Goal: Find specific page/section: Find specific page/section

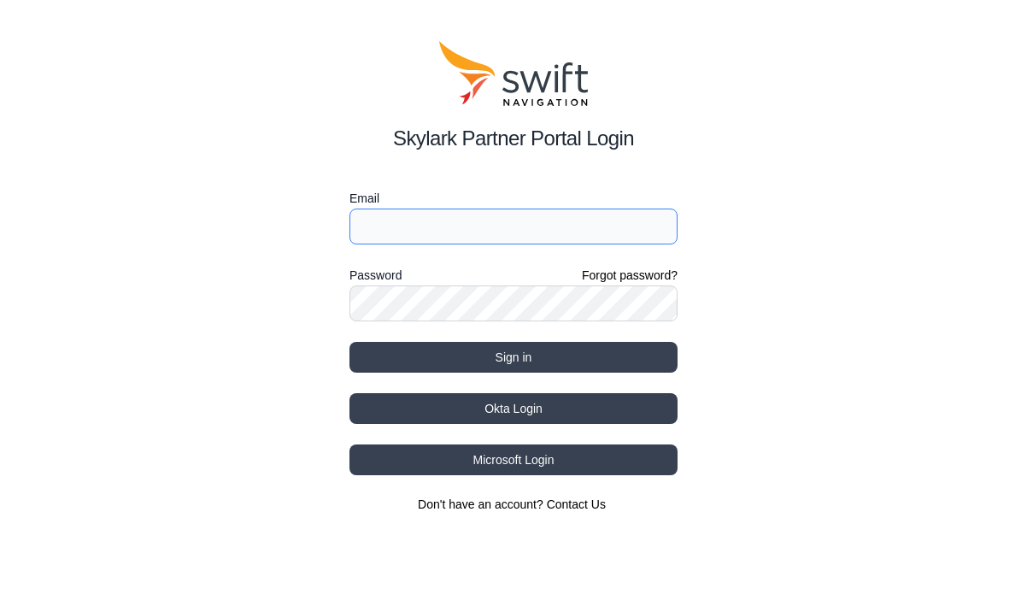
click at [414, 232] on input "Email" at bounding box center [514, 227] width 328 height 36
type input "[EMAIL_ADDRESS][PERSON_NAME][DOMAIN_NAME]"
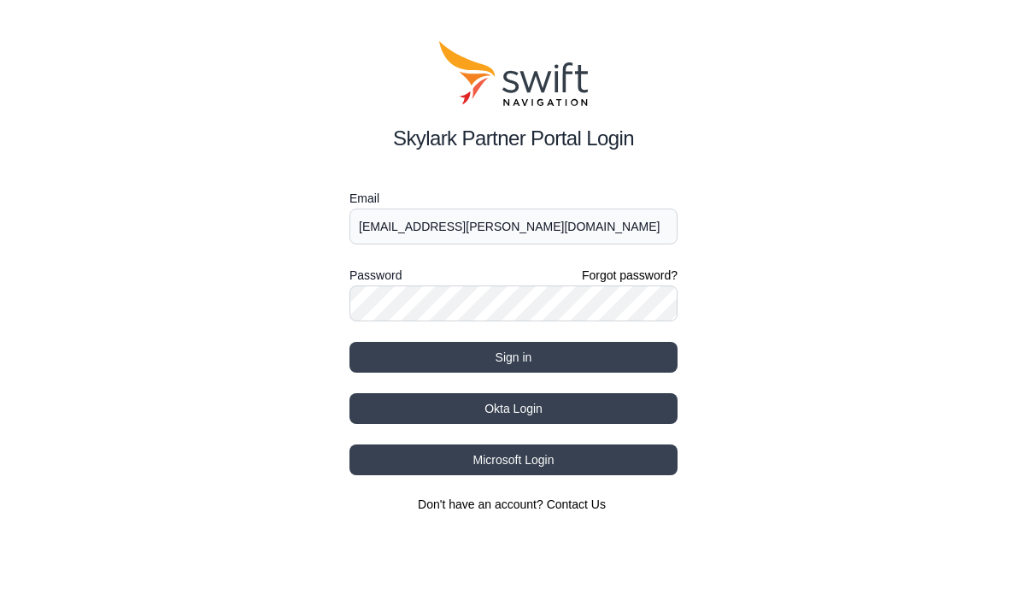
click at [573, 339] on form "Email BABAK.AGHAJANI-TALESH@Telekom.de Password Forgot password? Sign in" at bounding box center [514, 280] width 328 height 185
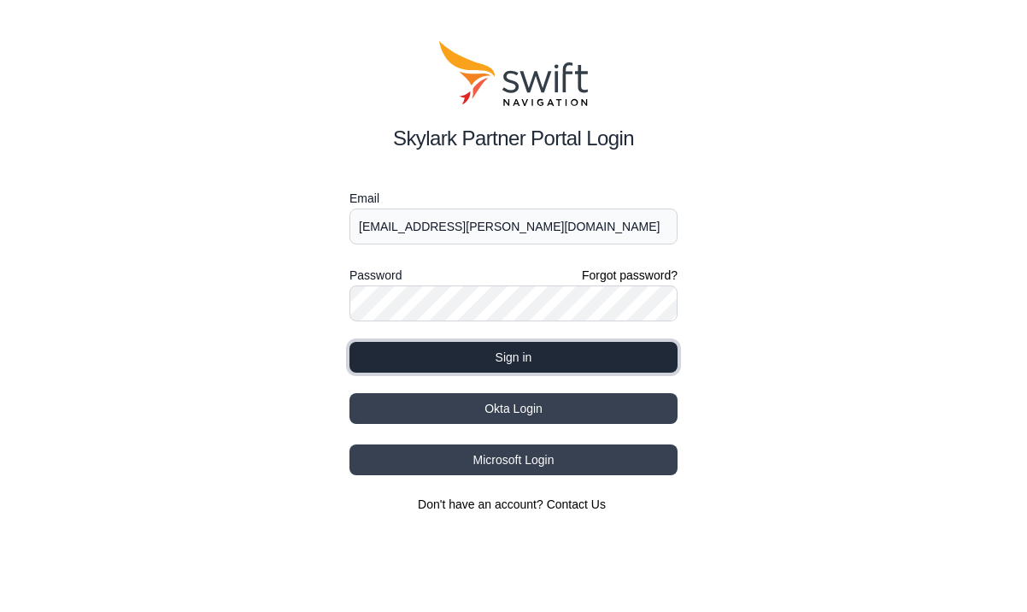
click at [573, 346] on button "Sign in" at bounding box center [514, 357] width 328 height 31
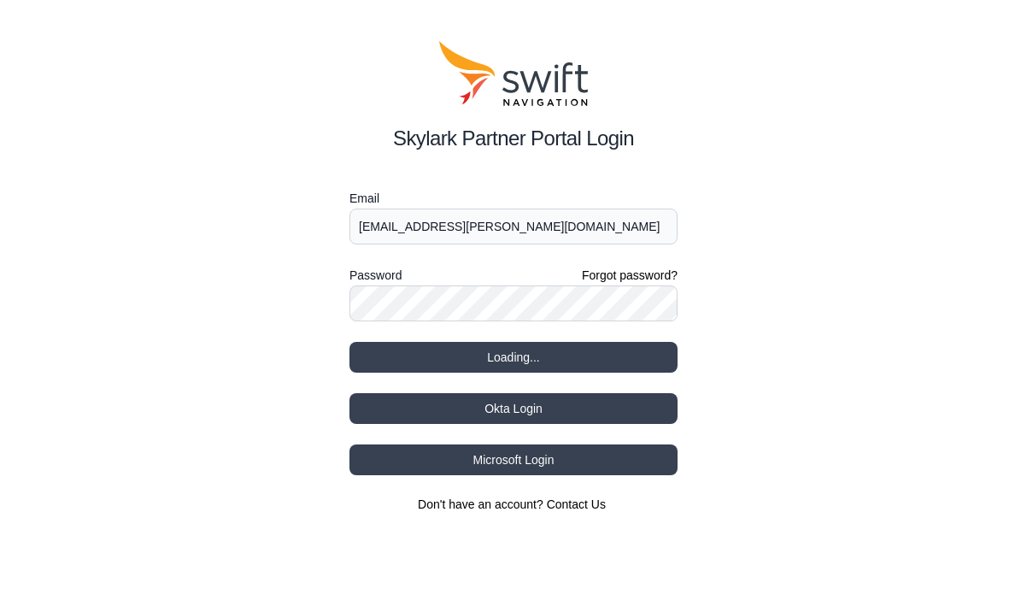
select select
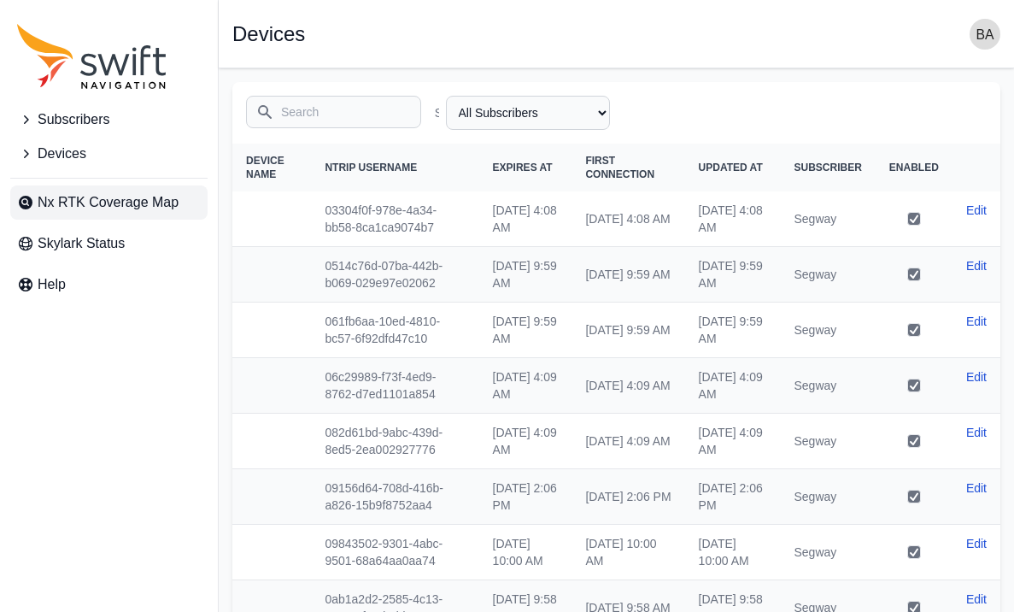
click at [95, 211] on span "Nx RTK Coverage Map" at bounding box center [108, 202] width 141 height 21
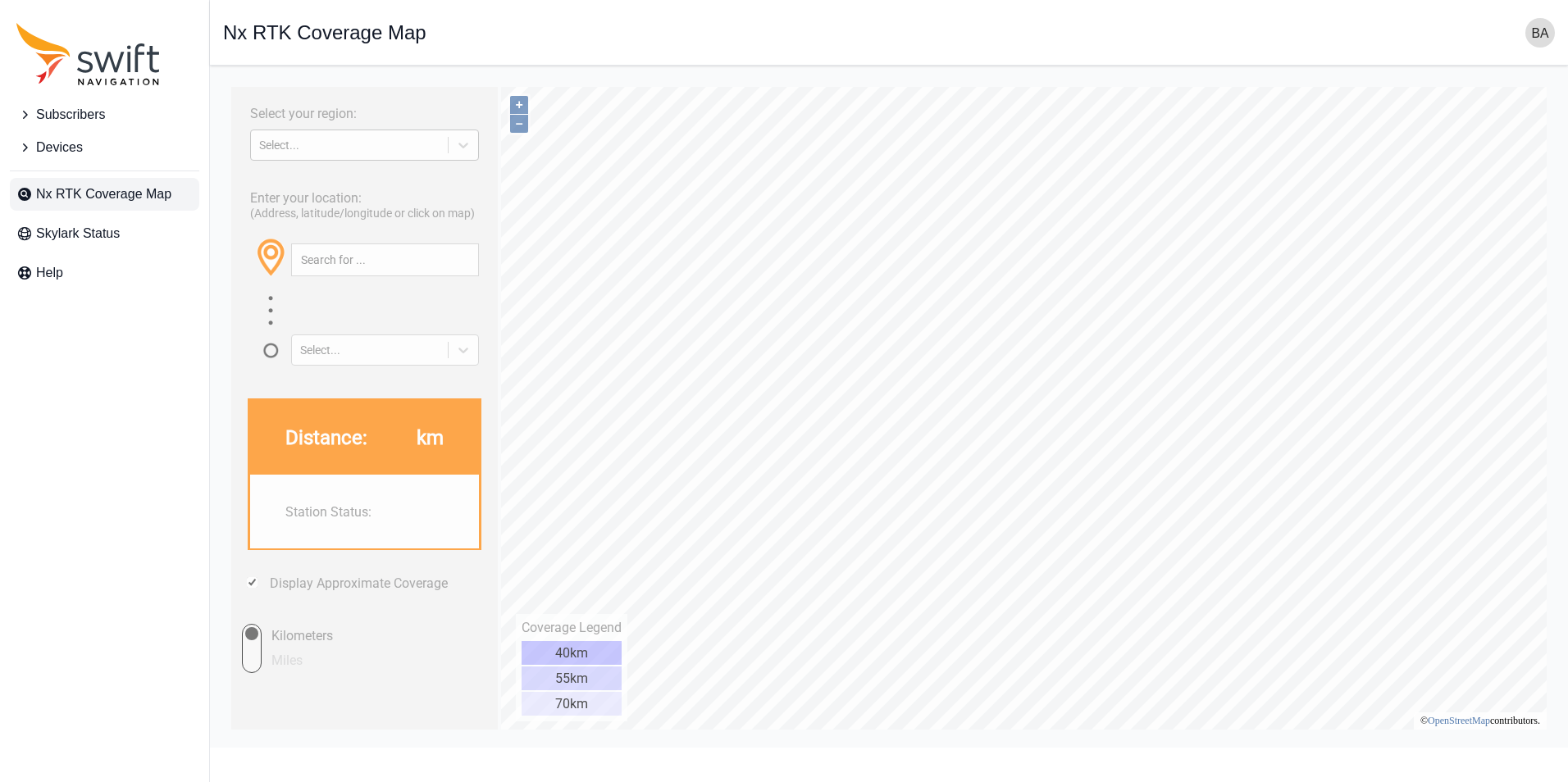
click at [330, 151] on div "Select..." at bounding box center [349, 145] width 180 height 13
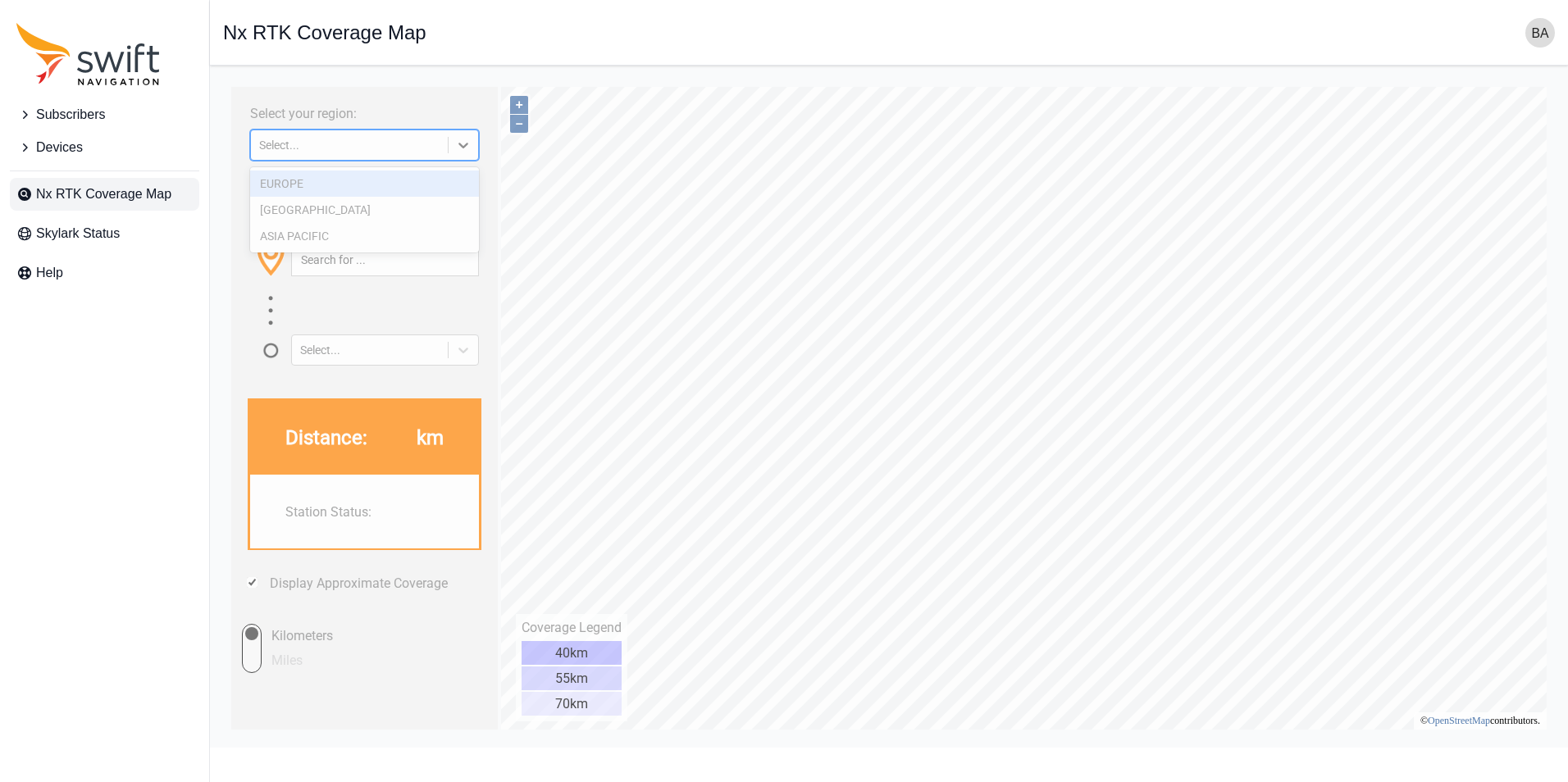
click at [331, 183] on div "EUROPE" at bounding box center [365, 183] width 228 height 26
click at [317, 181] on div "Enter your location: (Address, latitude/longitude or click on map) Select..." at bounding box center [365, 273] width 250 height 186
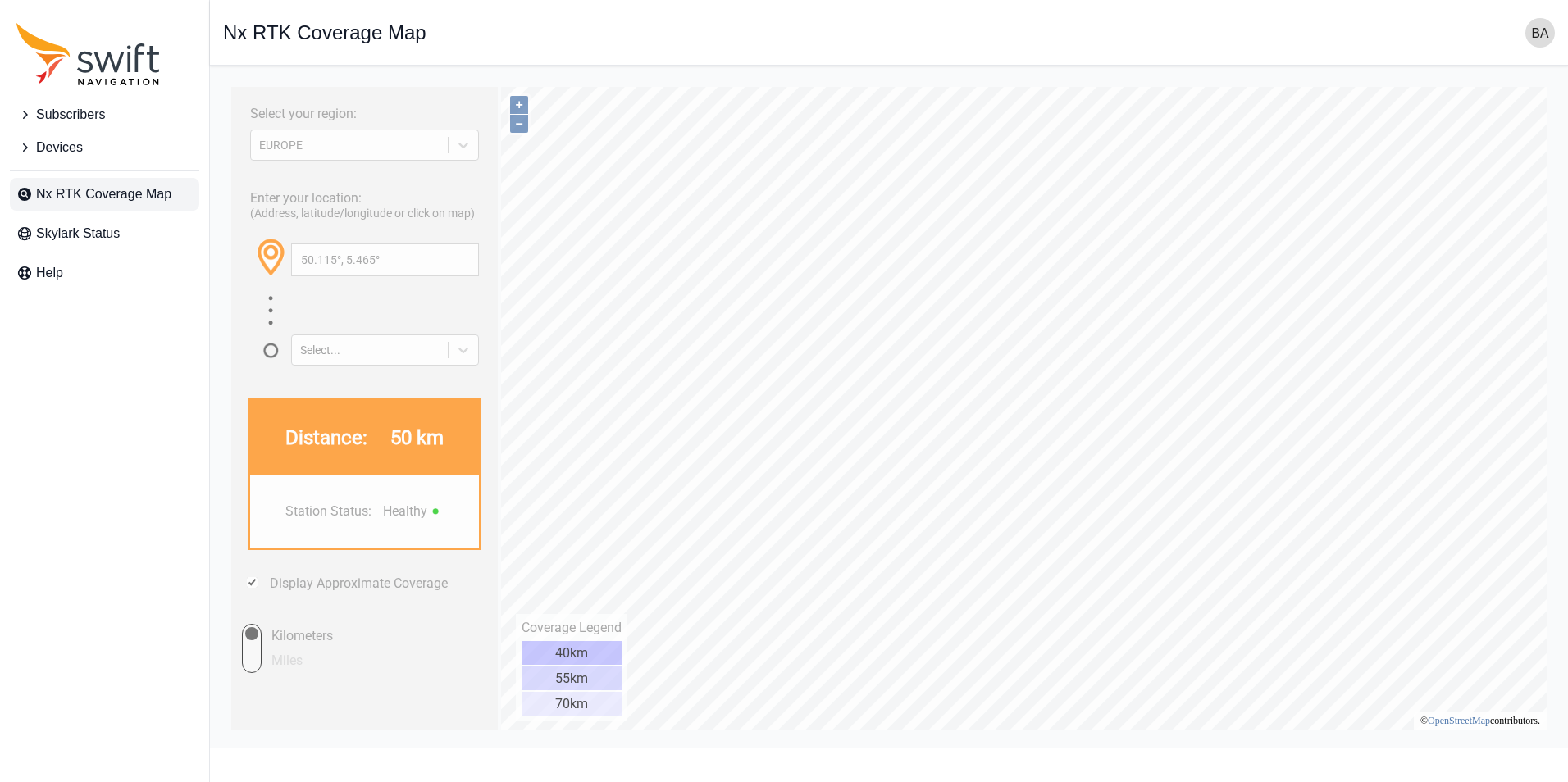
type input "50.118°, 5.610°"
